Goal: Transaction & Acquisition: Purchase product/service

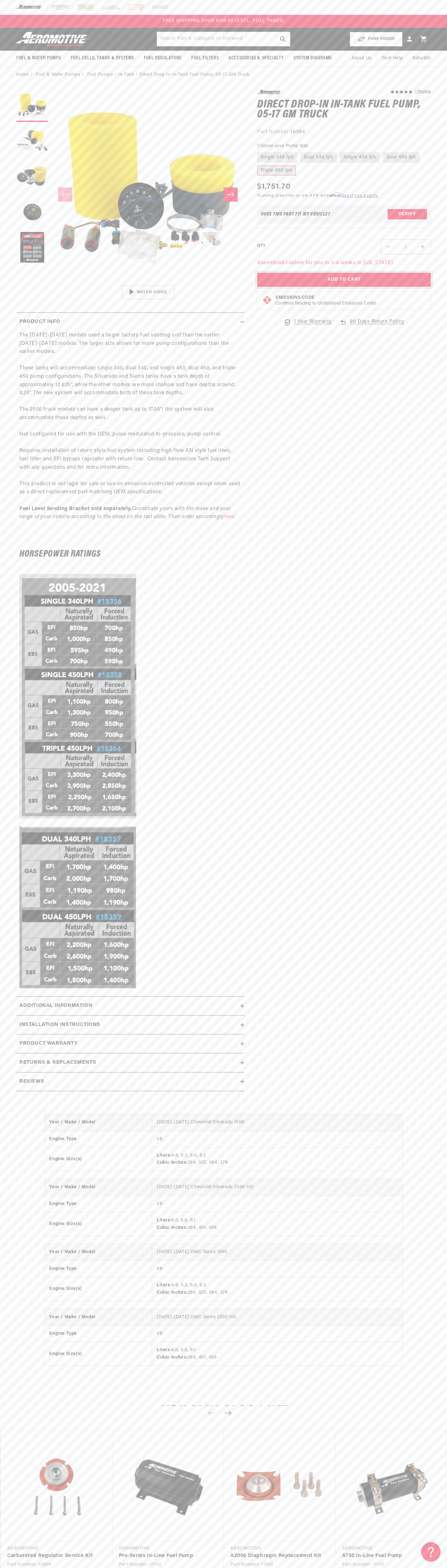
click at [343, 280] on button "Add to Cart" at bounding box center [343, 280] width 174 height 15
click at [74, 22] on div "FREE SHIPPING OVER $109.00 (EXCL. FUEL TANKS)" at bounding box center [224, 21] width 447 height 13
click at [428, 1391] on div "You may also like Vendor Aeromotive Carbureted Regulator Service Kit Regular pr…" at bounding box center [224, 1502] width 447 height 223
click at [201, 1563] on html "Skip to content Your cart You’ve got FREE SHIPPING Product image Product Total …" at bounding box center [224, 784] width 447 height 1568
click at [23, 954] on img at bounding box center [77, 907] width 116 height 161
